Goal: Find specific page/section: Find specific page/section

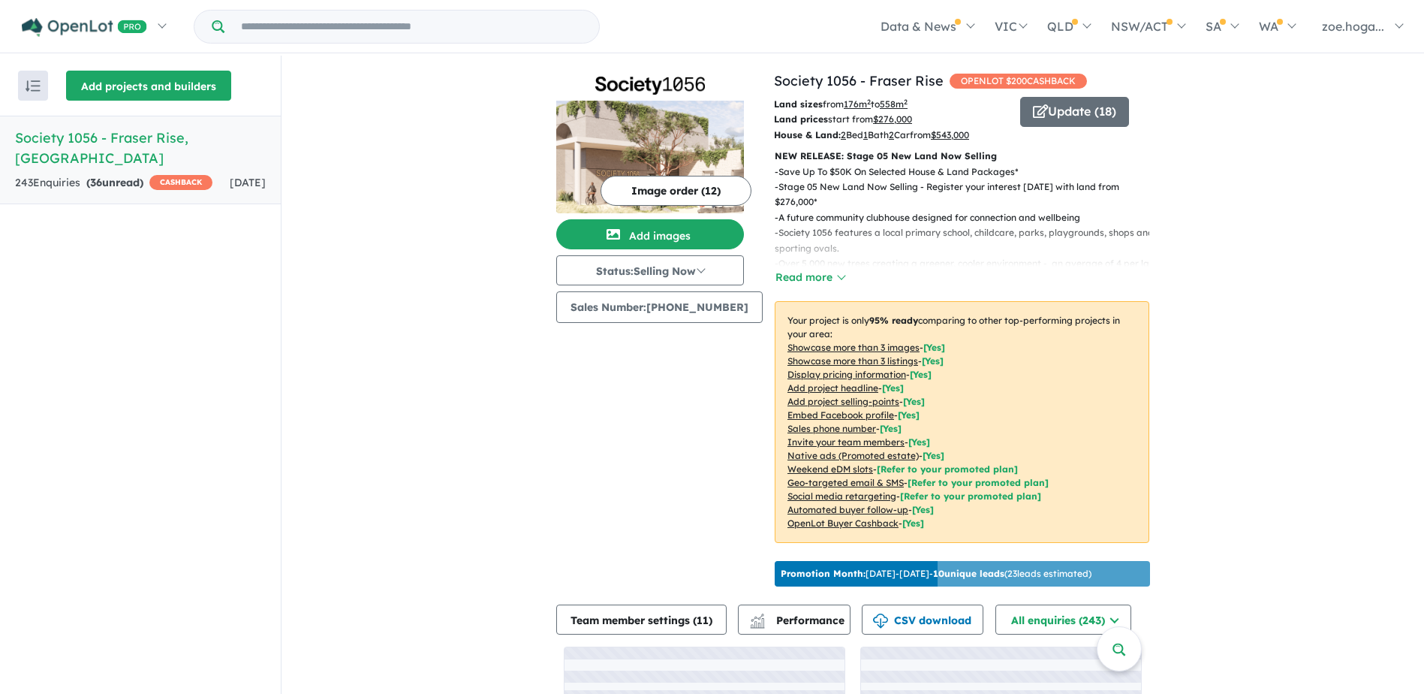
click at [114, 85] on button "Add projects and builders" at bounding box center [148, 86] width 165 height 30
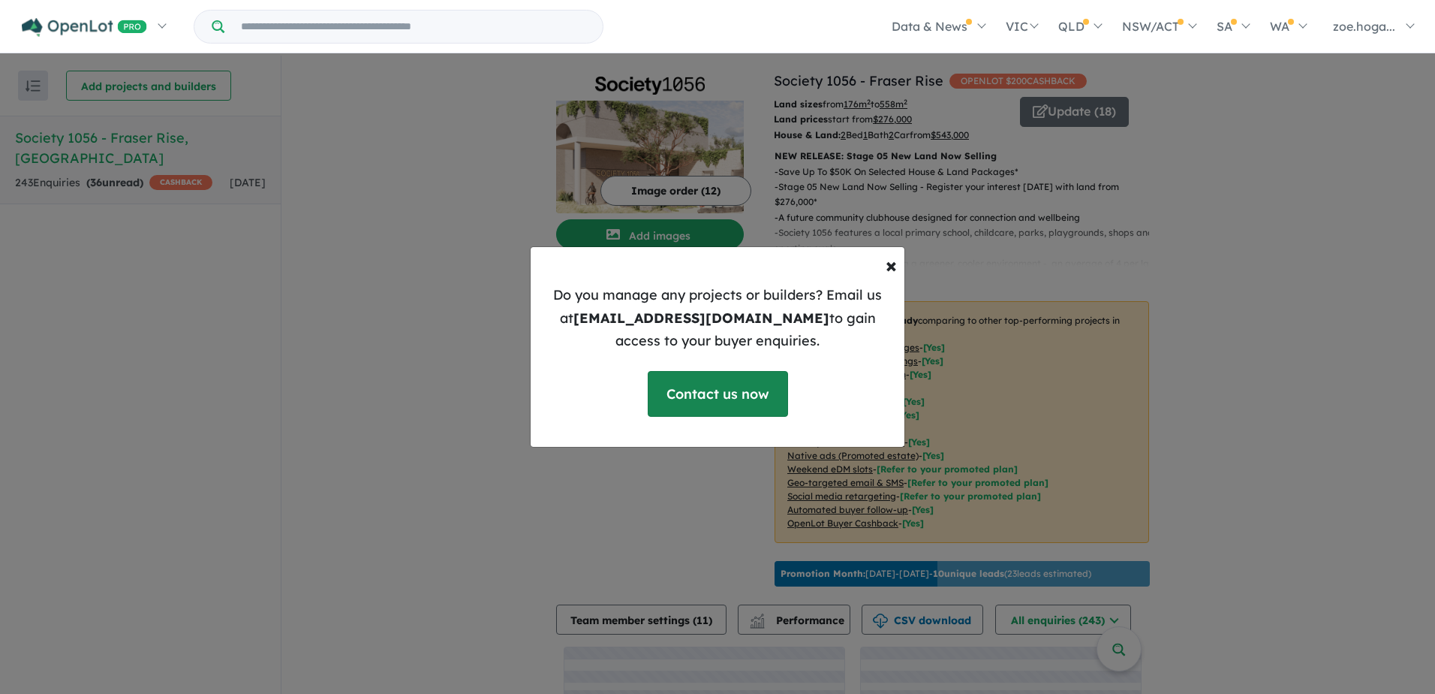
click at [719, 409] on link "Contact us now" at bounding box center [718, 394] width 140 height 46
click at [1155, 263] on div "× Close Do you manage any projects or builders? Email us at [EMAIL_ADDRESS][DOM…" at bounding box center [717, 347] width 1435 height 694
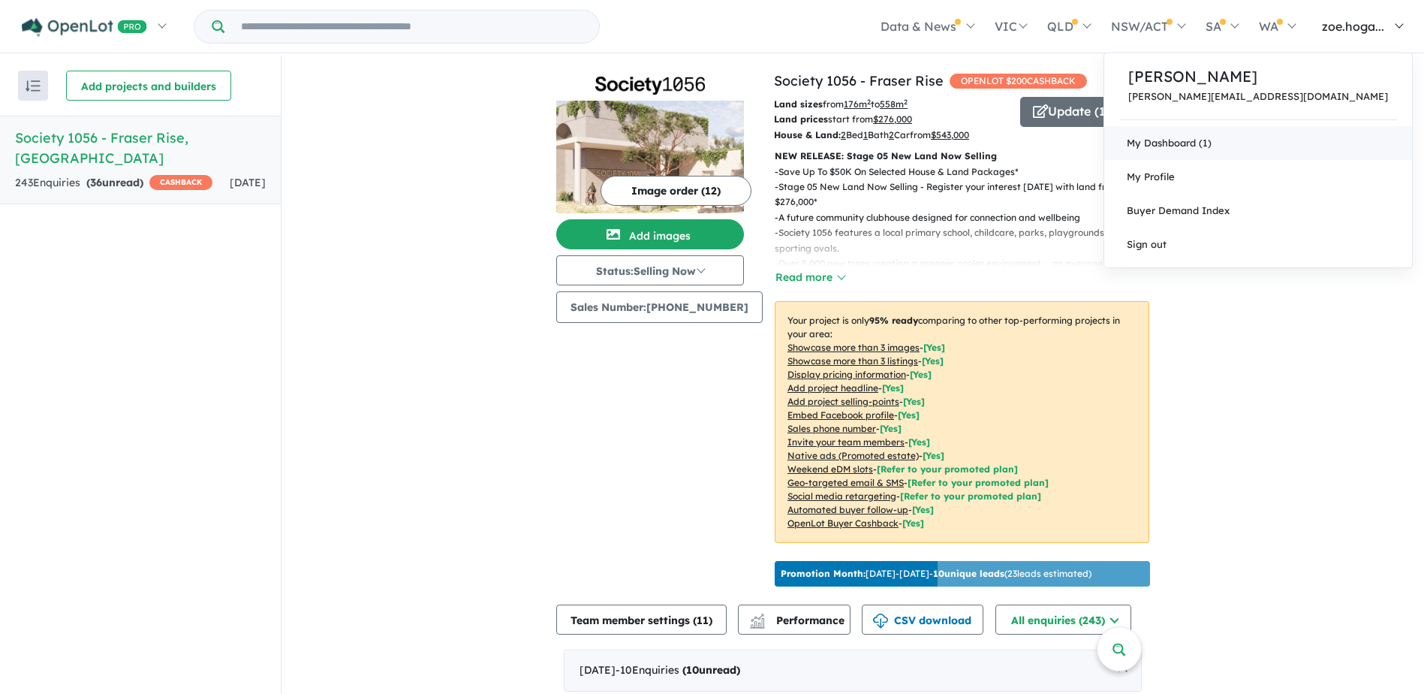
click at [1343, 153] on link "My Dashboard (1)" at bounding box center [1258, 143] width 308 height 34
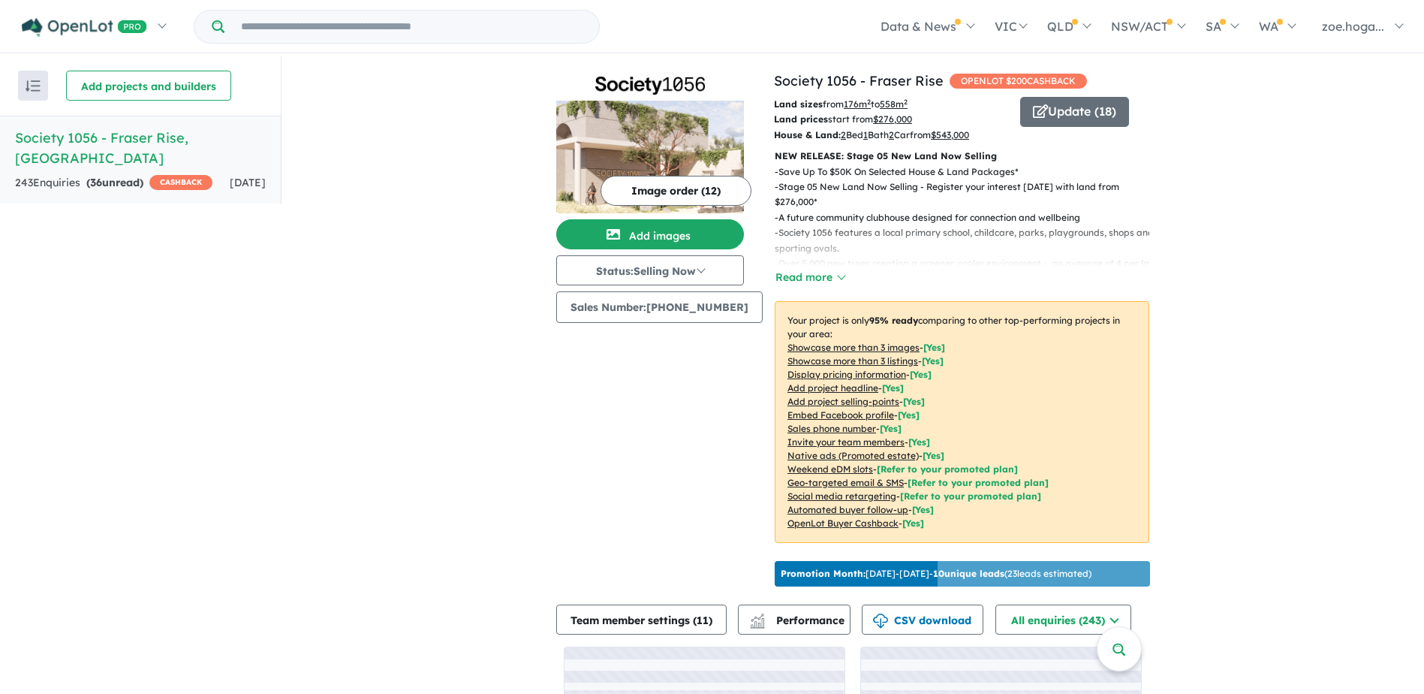
click at [98, 184] on div "243 Enquir ies ( 36 unread) CASHBACK" at bounding box center [113, 183] width 197 height 18
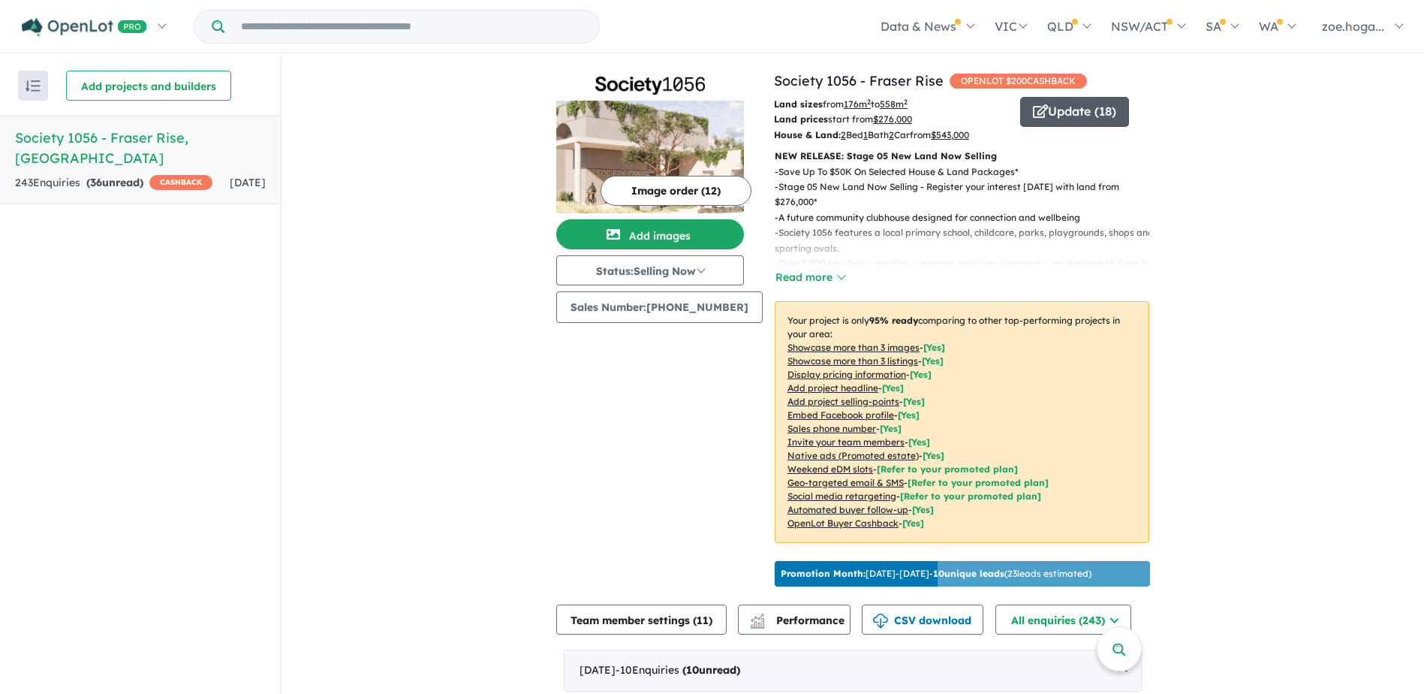
drag, startPoint x: 1203, startPoint y: 299, endPoint x: 1104, endPoint y: 122, distance: 203.4
